Goal: Find specific page/section

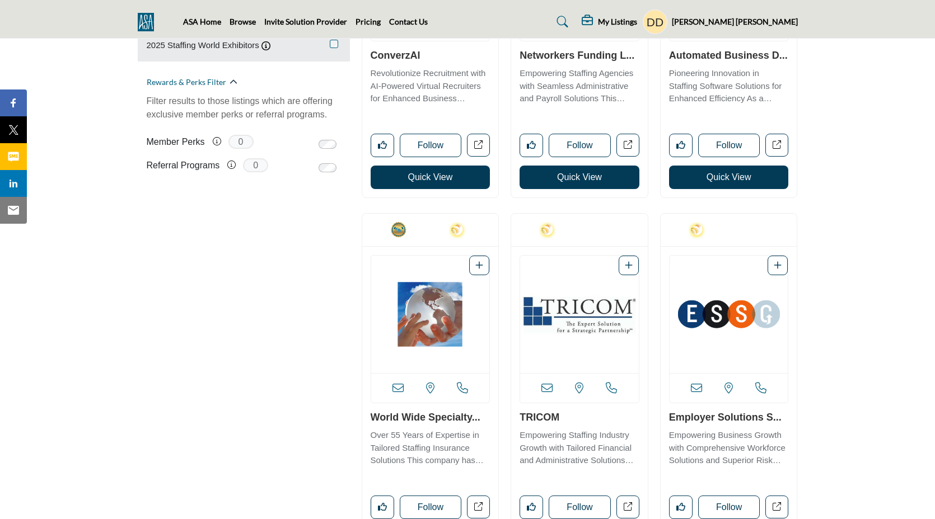
scroll to position [839, 0]
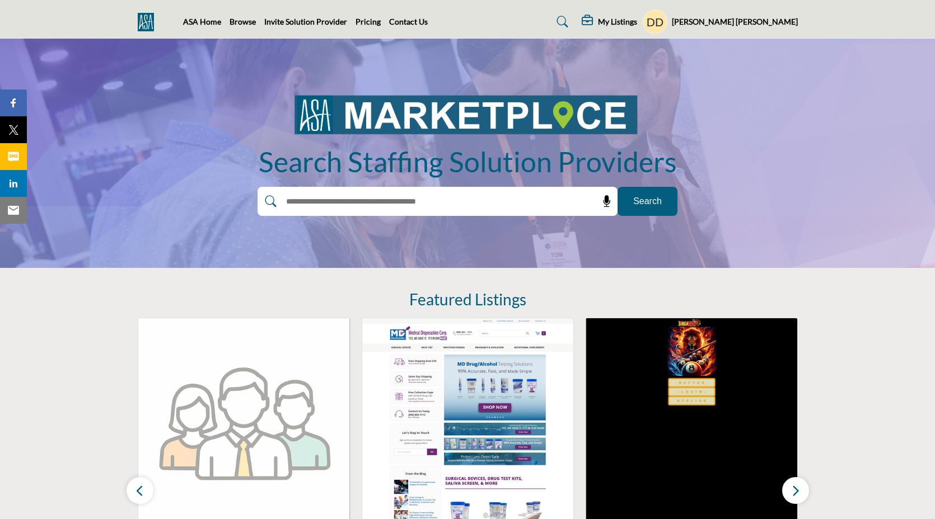
click at [240, 29] on div "ASA Home Browse Invite Solution Provider Pricing Contact Us" at bounding box center [468, 22] width 672 height 25
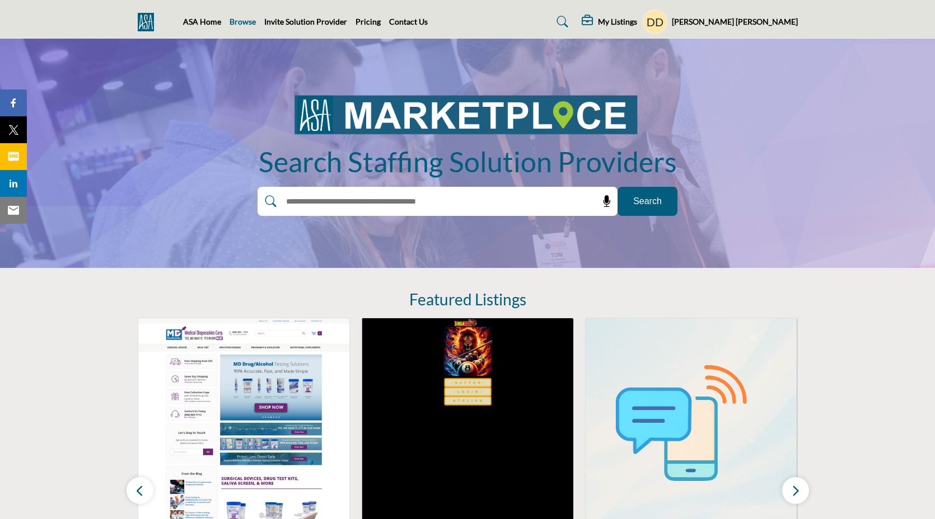
click at [241, 26] on link "Browse" at bounding box center [242, 22] width 26 height 10
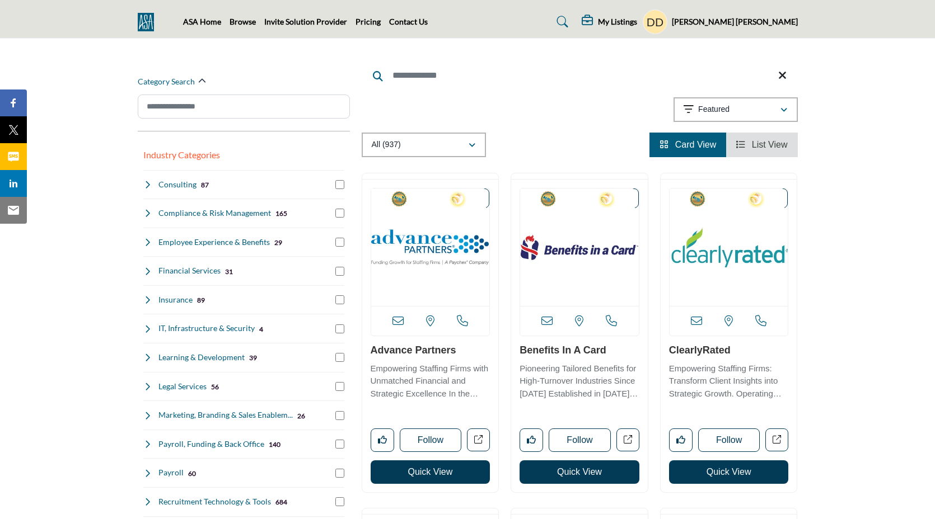
scroll to position [100, 0]
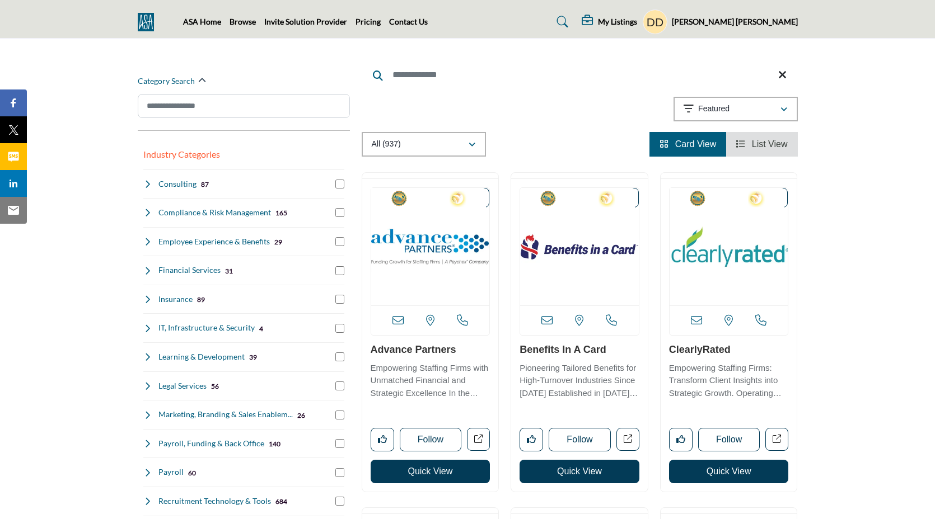
click at [488, 193] on div at bounding box center [479, 198] width 20 height 20
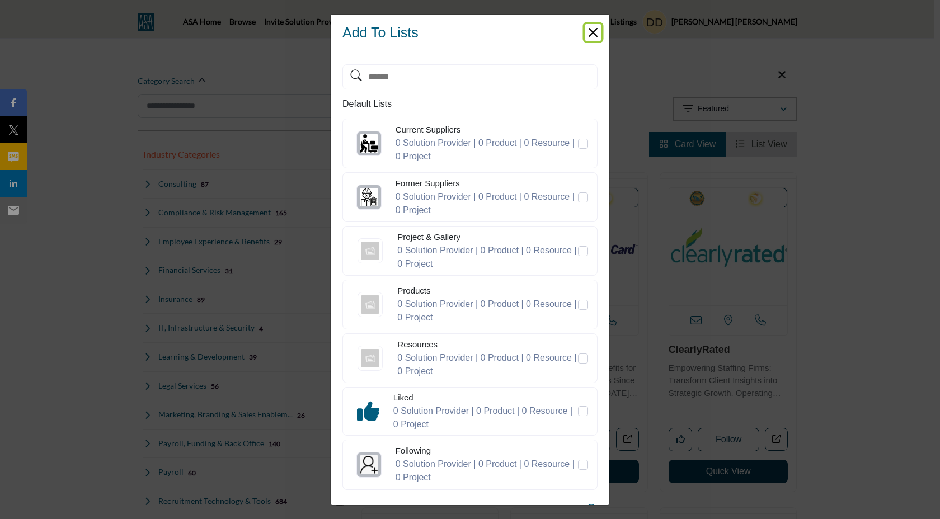
click at [591, 28] on button "Close" at bounding box center [593, 32] width 17 height 17
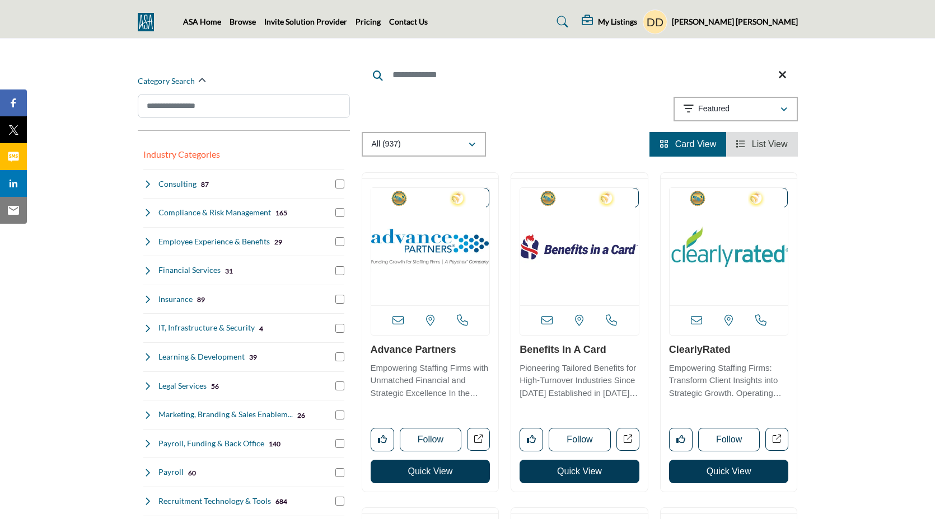
click at [532, 106] on div "Showing 21 results out of 937" at bounding box center [580, 111] width 436 height 29
